Goal: Information Seeking & Learning: Learn about a topic

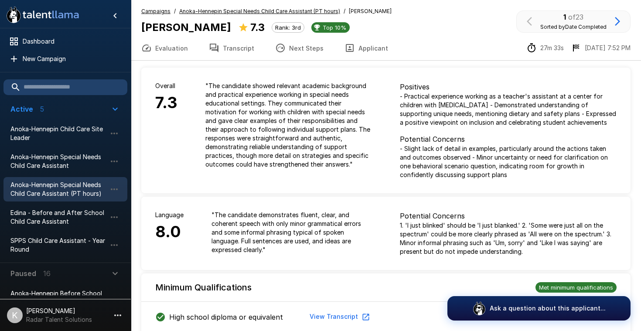
click at [231, 11] on u "Anoka-Hennepin Special Needs Child Care Assistant (PT hours)" at bounding box center [259, 11] width 161 height 7
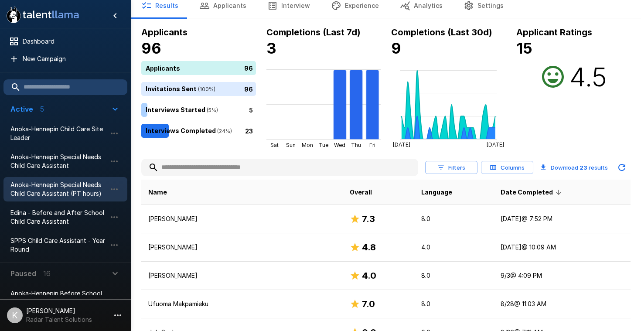
scroll to position [35, 0]
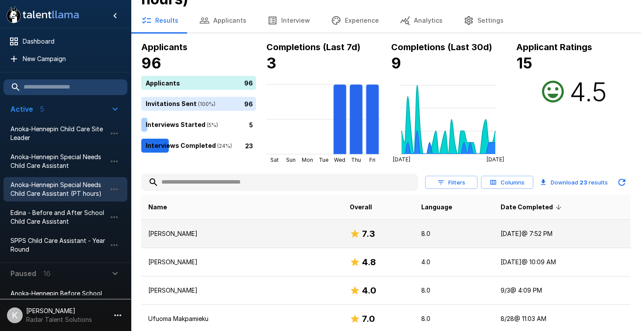
click at [182, 236] on p "[PERSON_NAME]" at bounding box center [242, 233] width 188 height 9
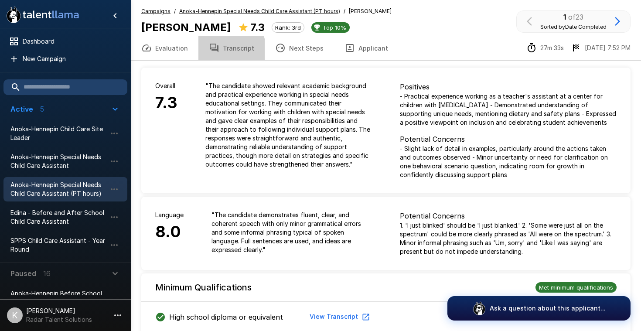
click at [222, 51] on button "Transcript" at bounding box center [231, 48] width 66 height 24
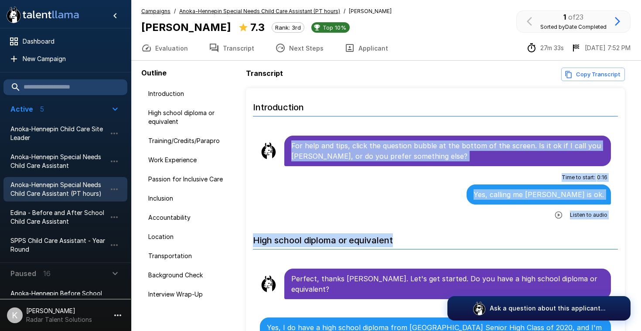
drag, startPoint x: 293, startPoint y: 147, endPoint x: 365, endPoint y: 250, distance: 125.5
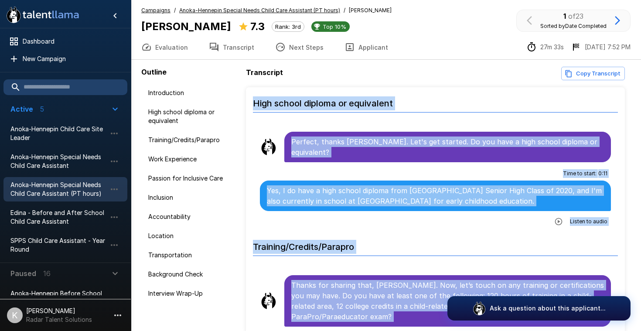
scroll to position [4, 0]
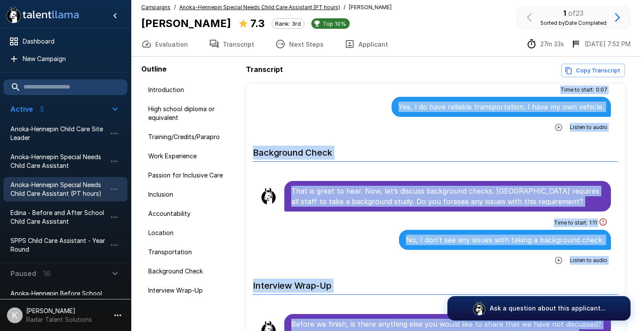
scroll to position [1557, 0]
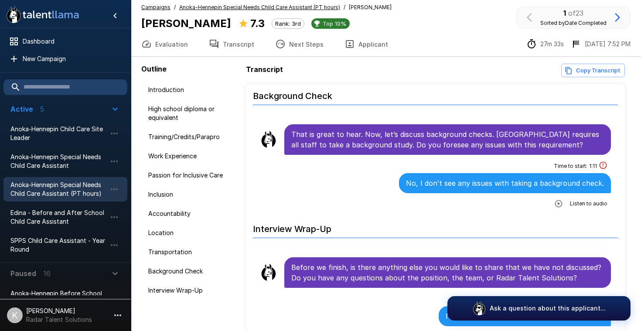
click at [264, 159] on div "Time to start : 1 : 11 No, I don′t see any issues with taking a background chec…" at bounding box center [435, 184] width 351 height 51
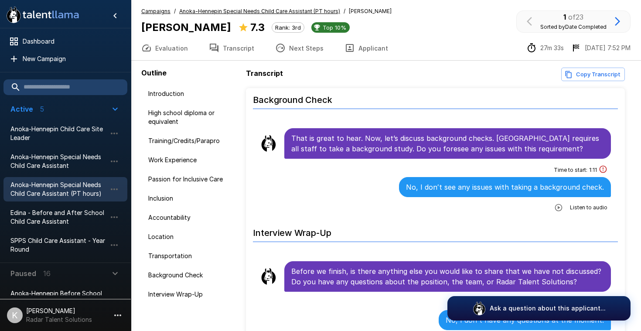
click at [227, 12] on u "Anoka-Hennepin Special Needs Child Care Assistant (PT hours)" at bounding box center [259, 11] width 161 height 7
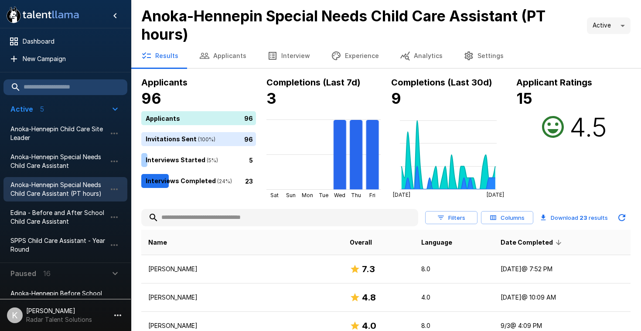
scroll to position [69, 0]
